Goal: Task Accomplishment & Management: Complete application form

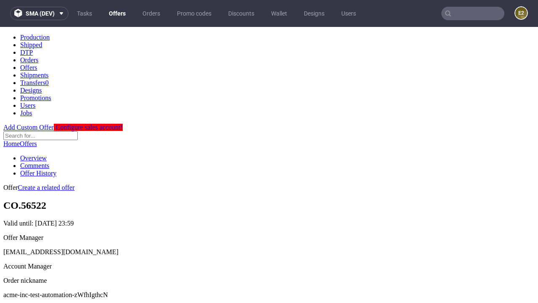
scroll to position [83, 0]
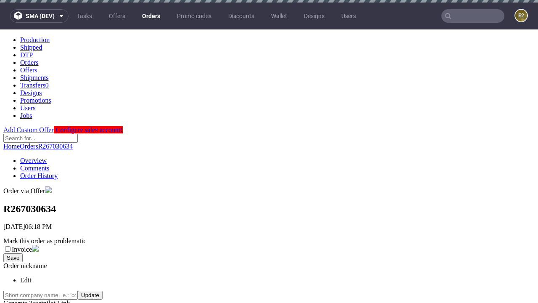
scroll to position [191, 0]
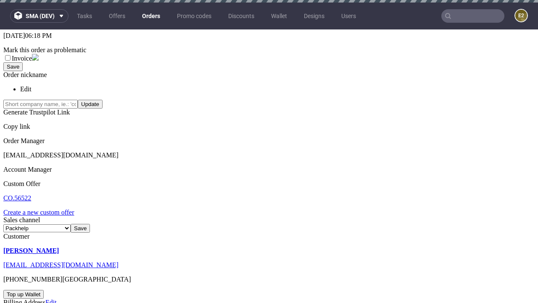
click at [43, 208] on link "Create a new custom offer" at bounding box center [38, 211] width 71 height 7
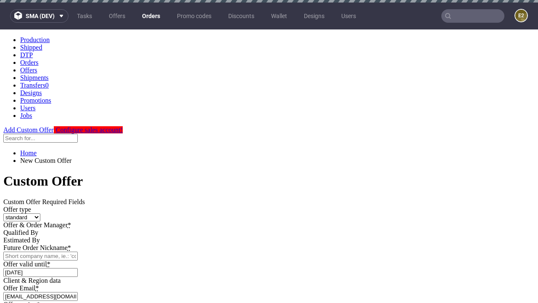
scroll to position [0, 0]
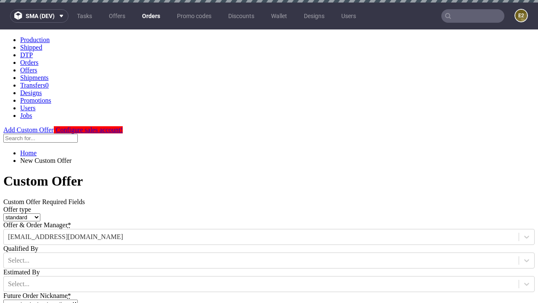
type input "acme-inc-test-automation-zWfhIgthcN"
type input "2025-08-12"
type input "e2e-user-eaprFlcpSu@test.com"
select select "gb"
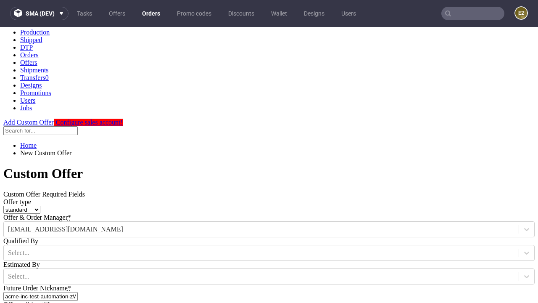
type input "e2e-user-eaprFlcpSu@test.com"
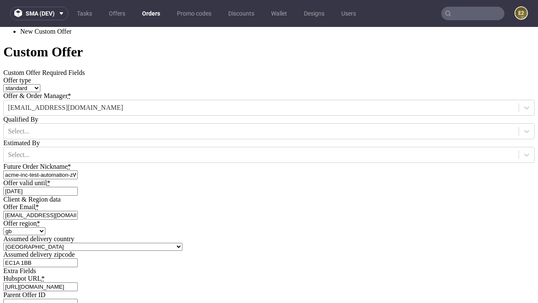
type input "[URL][DOMAIN_NAME]"
type input "Please wait..."
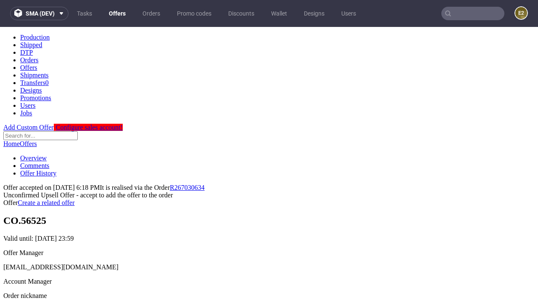
scroll to position [129, 0]
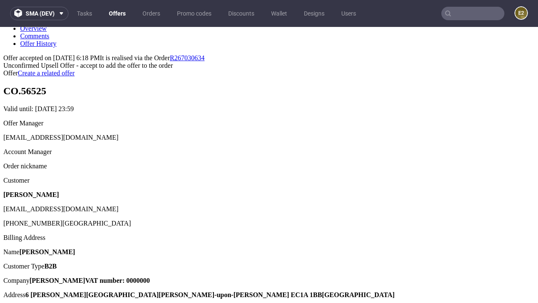
type input "In progress..."
